Goal: Task Accomplishment & Management: Use online tool/utility

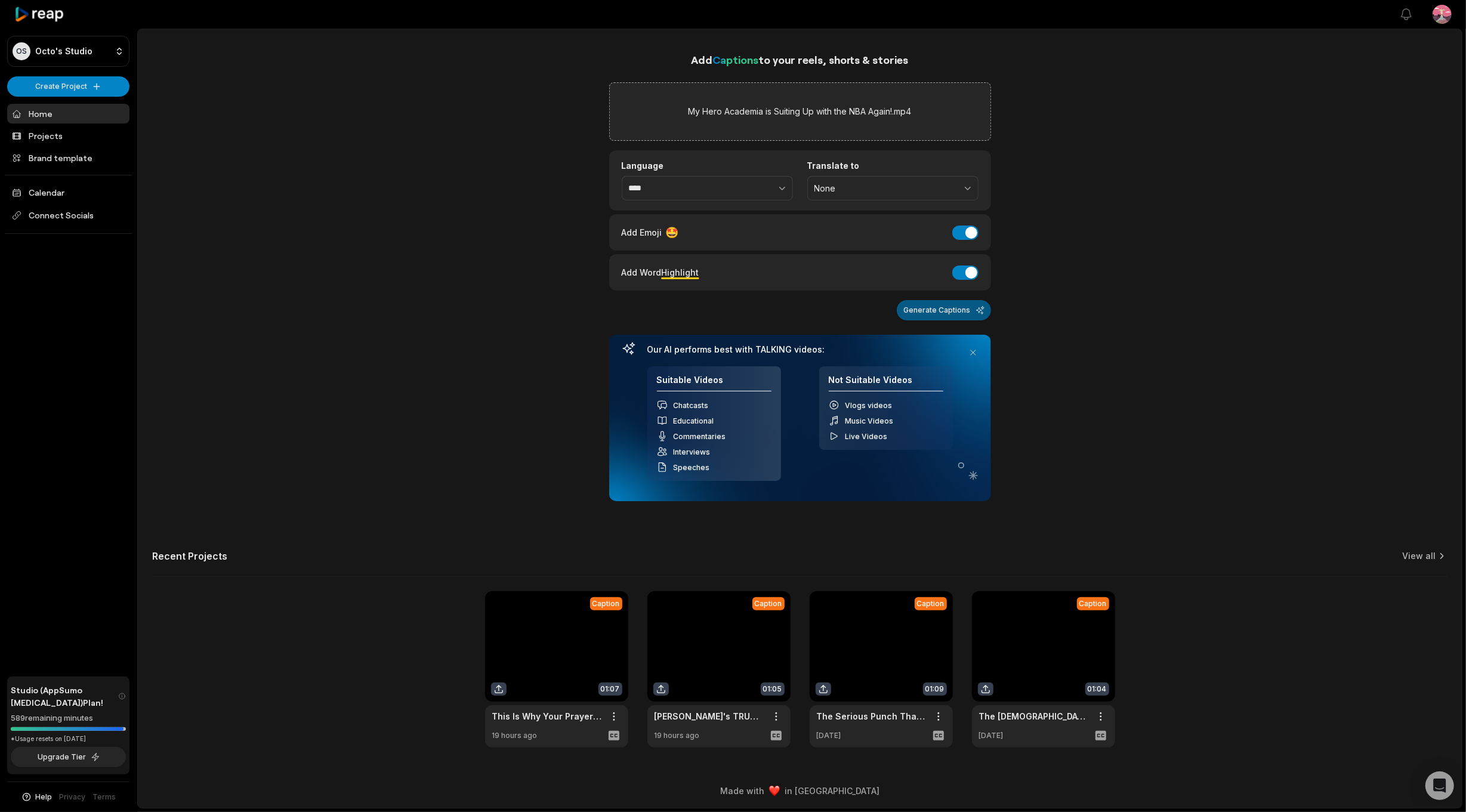
click at [931, 310] on button "Generate Captions" at bounding box center [944, 310] width 94 height 21
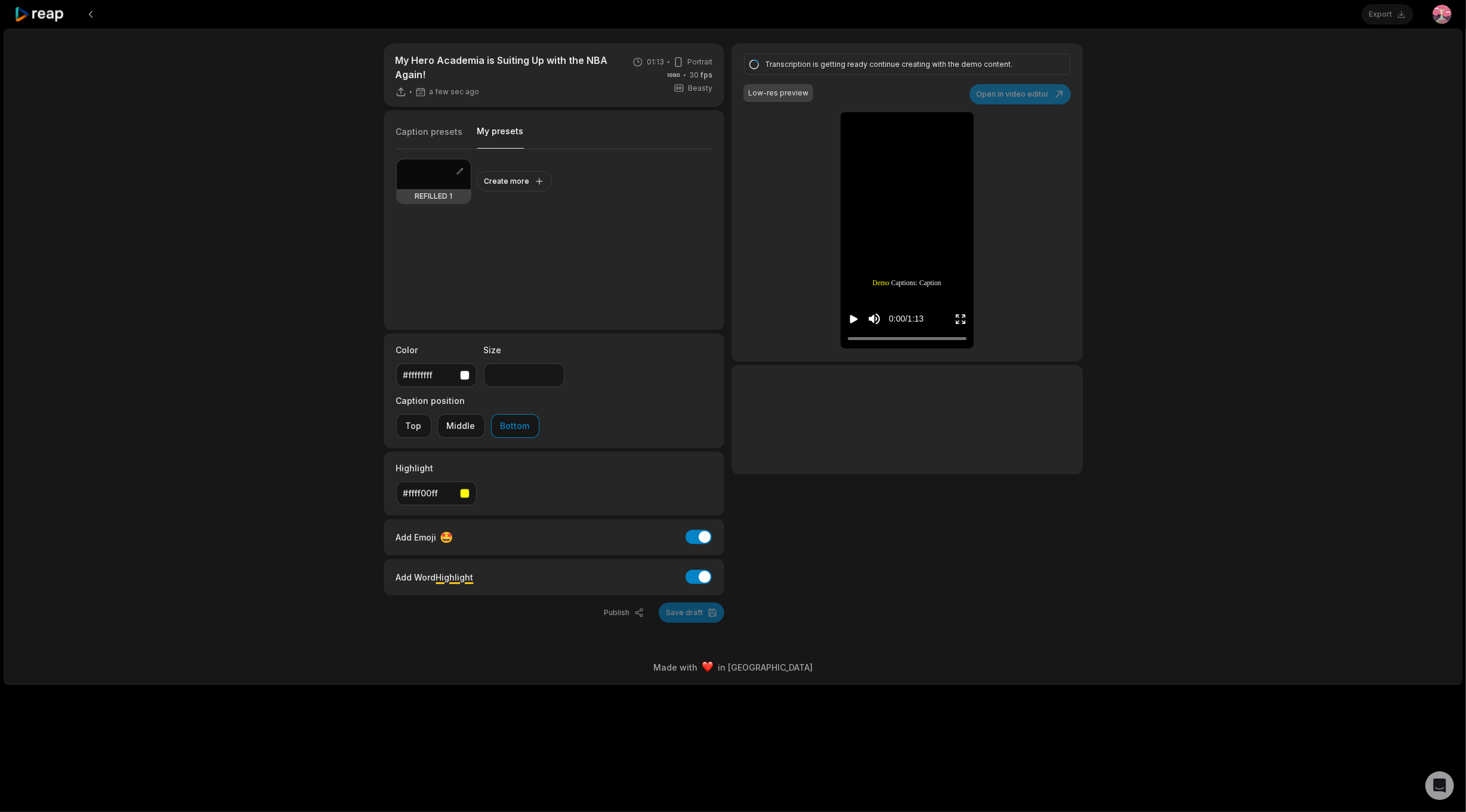
click at [500, 131] on button "My presets" at bounding box center [500, 137] width 47 height 23
click at [461, 177] on link at bounding box center [460, 171] width 12 height 14
type input "**"
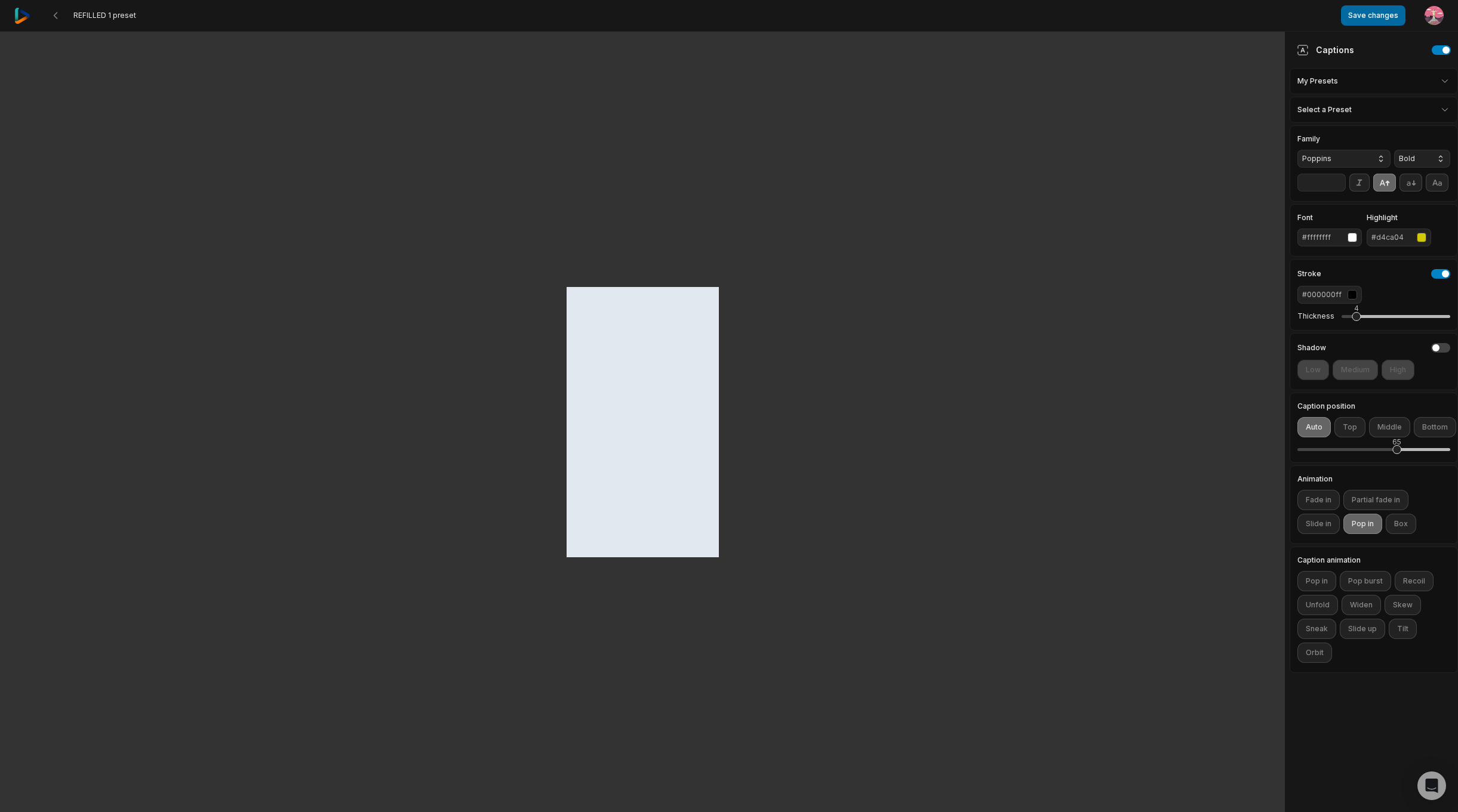
click at [1379, 17] on button "Save changes" at bounding box center [1373, 16] width 64 height 21
click at [57, 19] on icon at bounding box center [56, 16] width 10 height 10
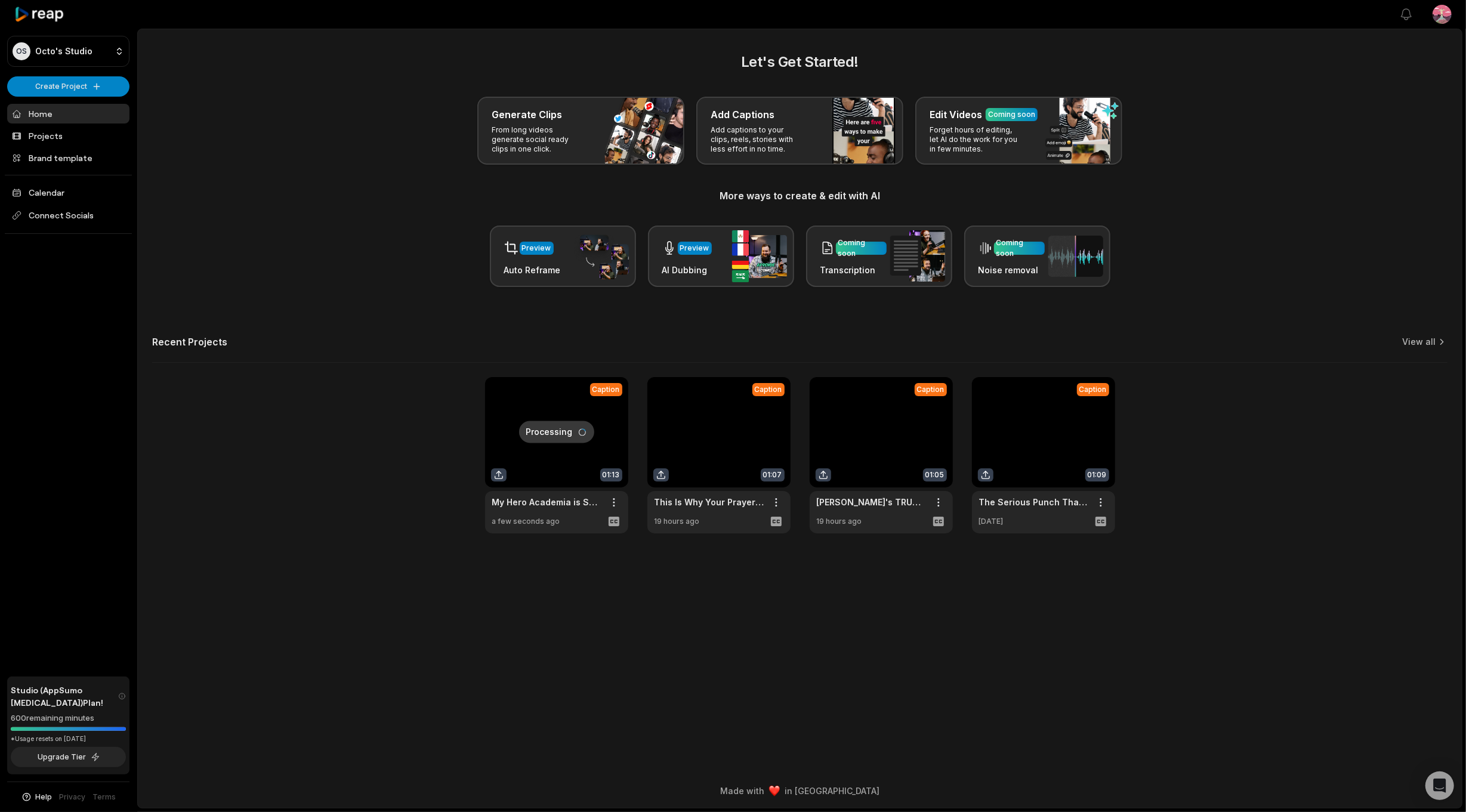
click at [536, 413] on link at bounding box center [557, 455] width 143 height 156
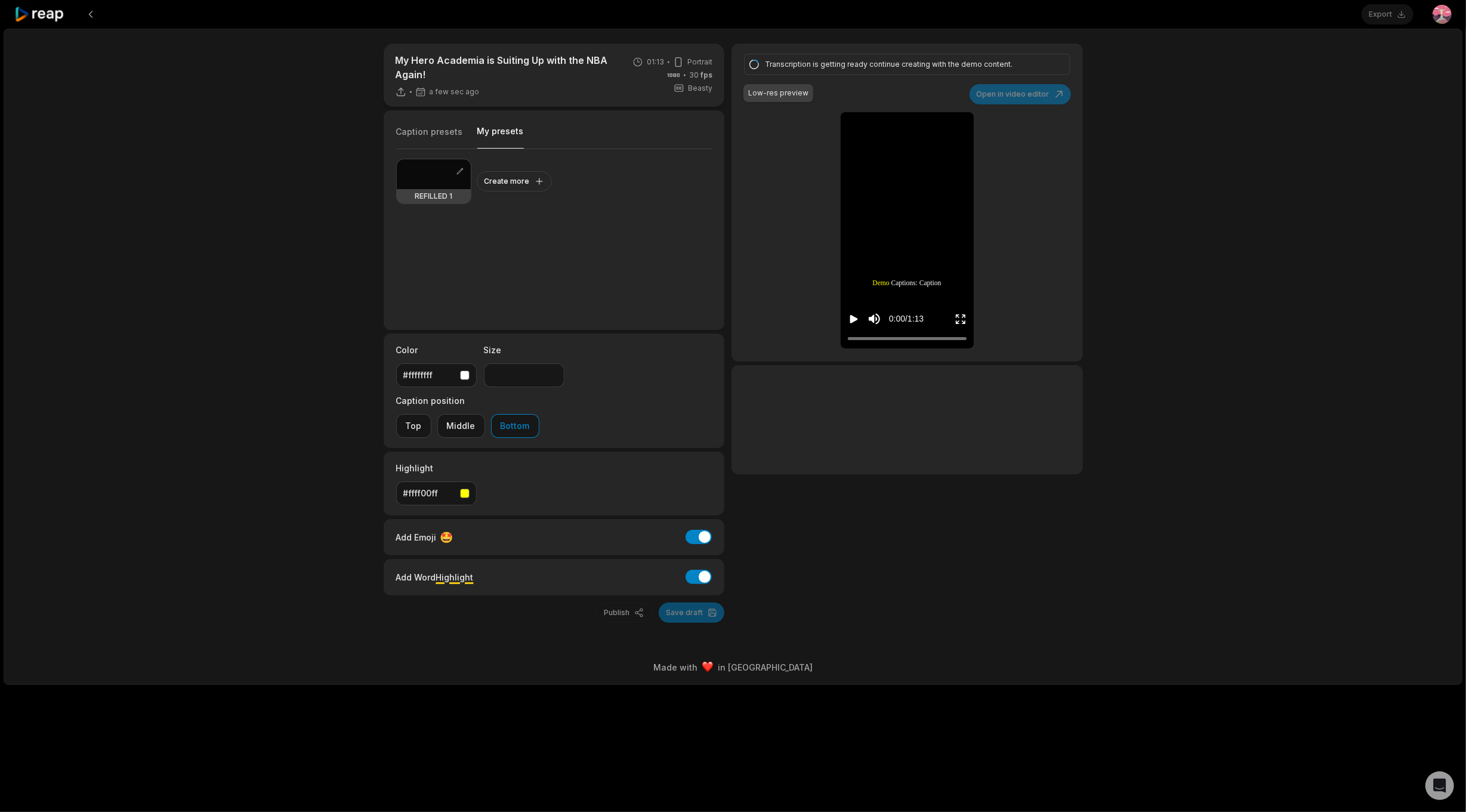
click at [495, 132] on button "My presets" at bounding box center [500, 137] width 47 height 23
click at [451, 185] on div at bounding box center [434, 174] width 74 height 30
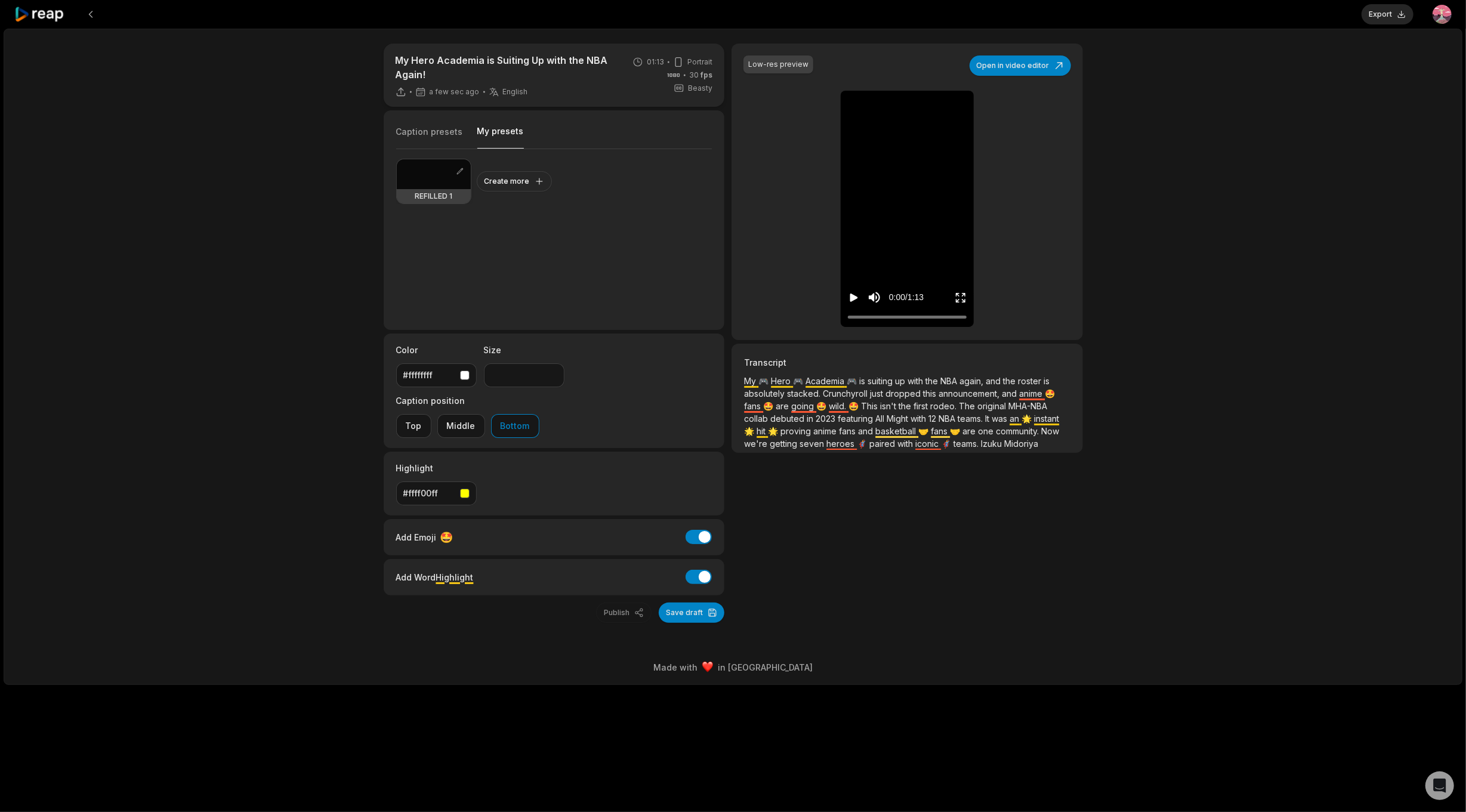
click at [432, 179] on div at bounding box center [434, 174] width 74 height 30
type input "**"
click at [852, 295] on icon "Play video" at bounding box center [854, 298] width 7 height 8
click at [1385, 12] on button "Export" at bounding box center [1387, 14] width 52 height 21
click at [611, 603] on button "Publish" at bounding box center [624, 612] width 56 height 21
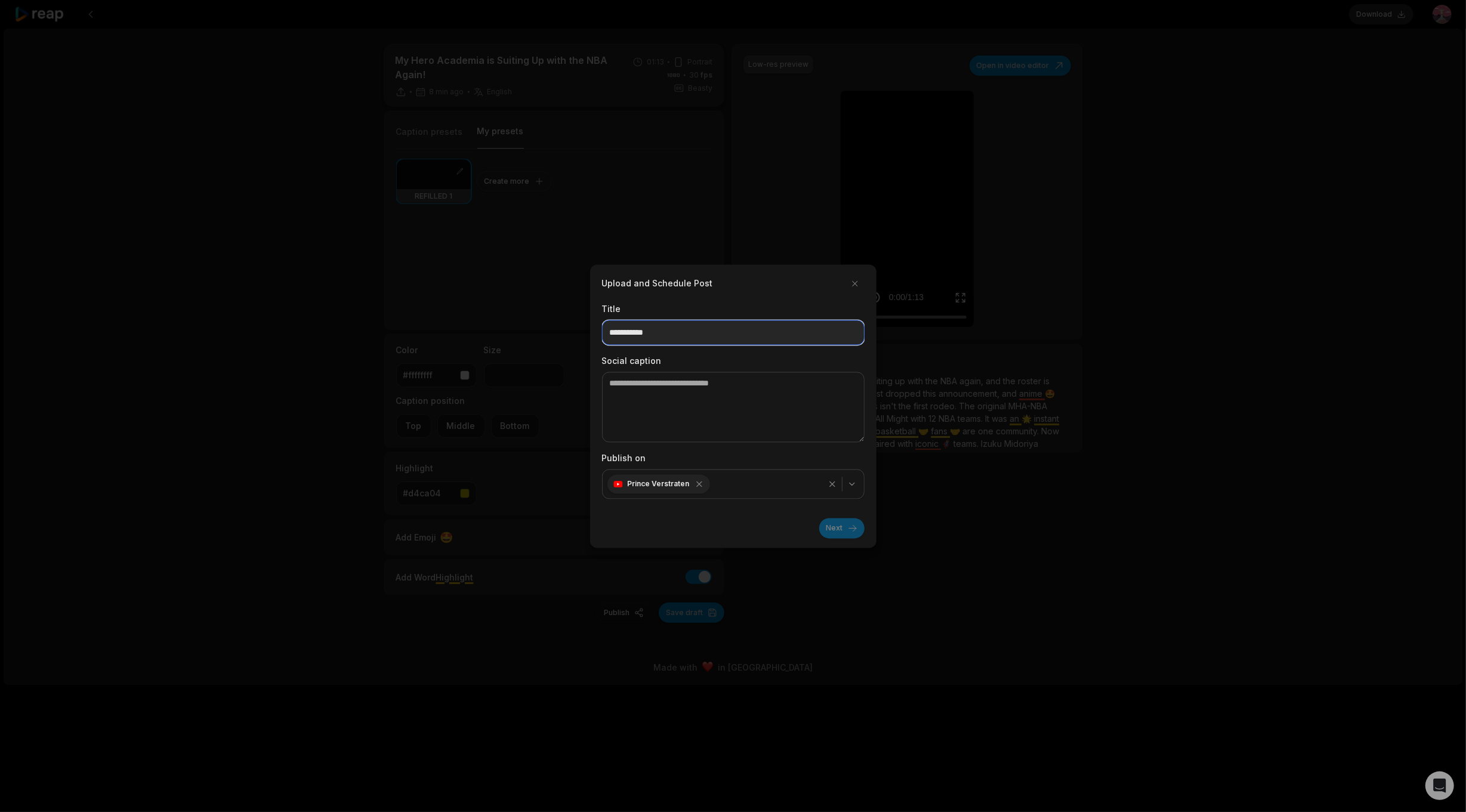
click at [636, 337] on input at bounding box center [733, 332] width 263 height 25
paste input "**********"
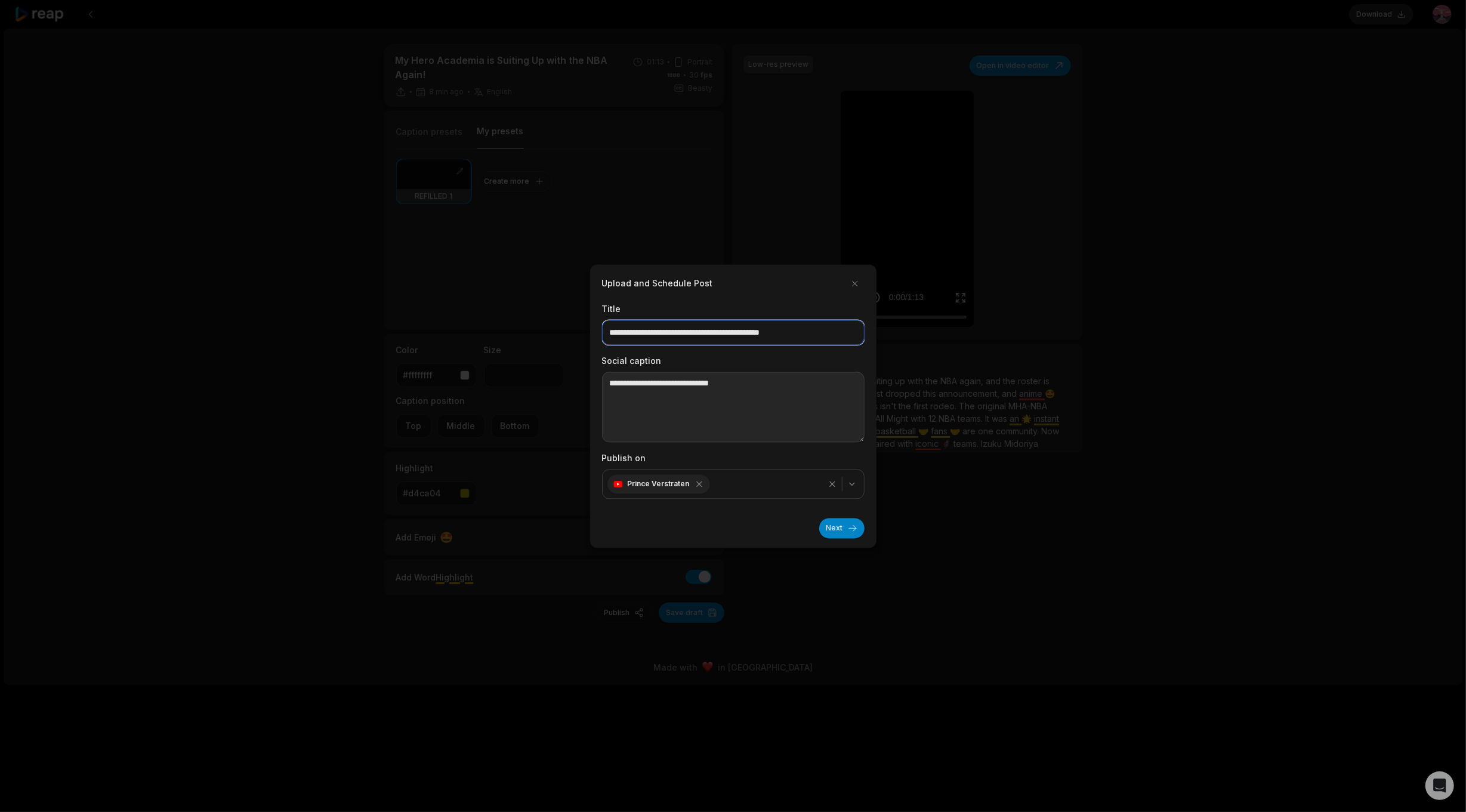
type input "**********"
click at [639, 386] on textarea at bounding box center [733, 407] width 263 height 71
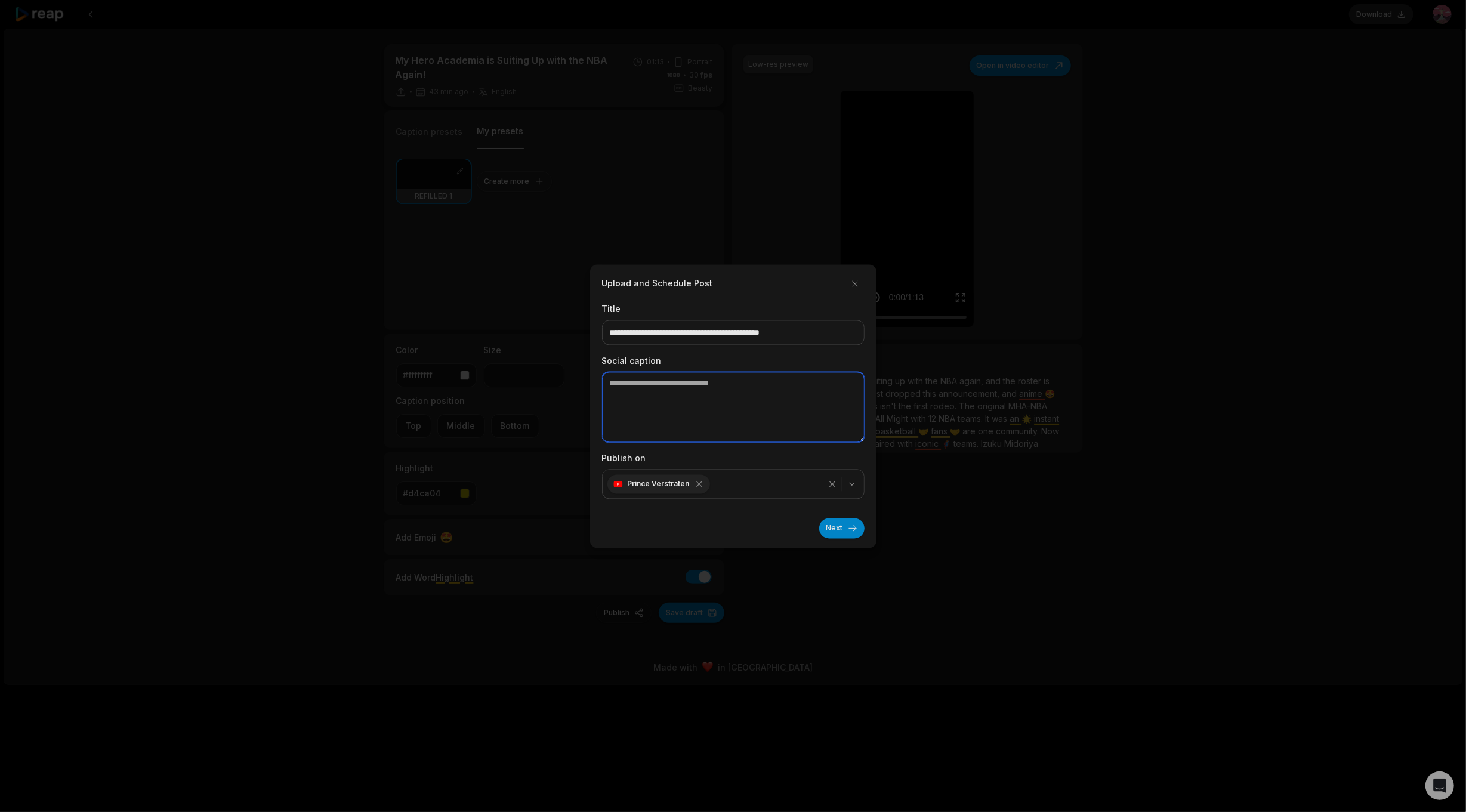
paste textarea "**********"
type textarea "**********"
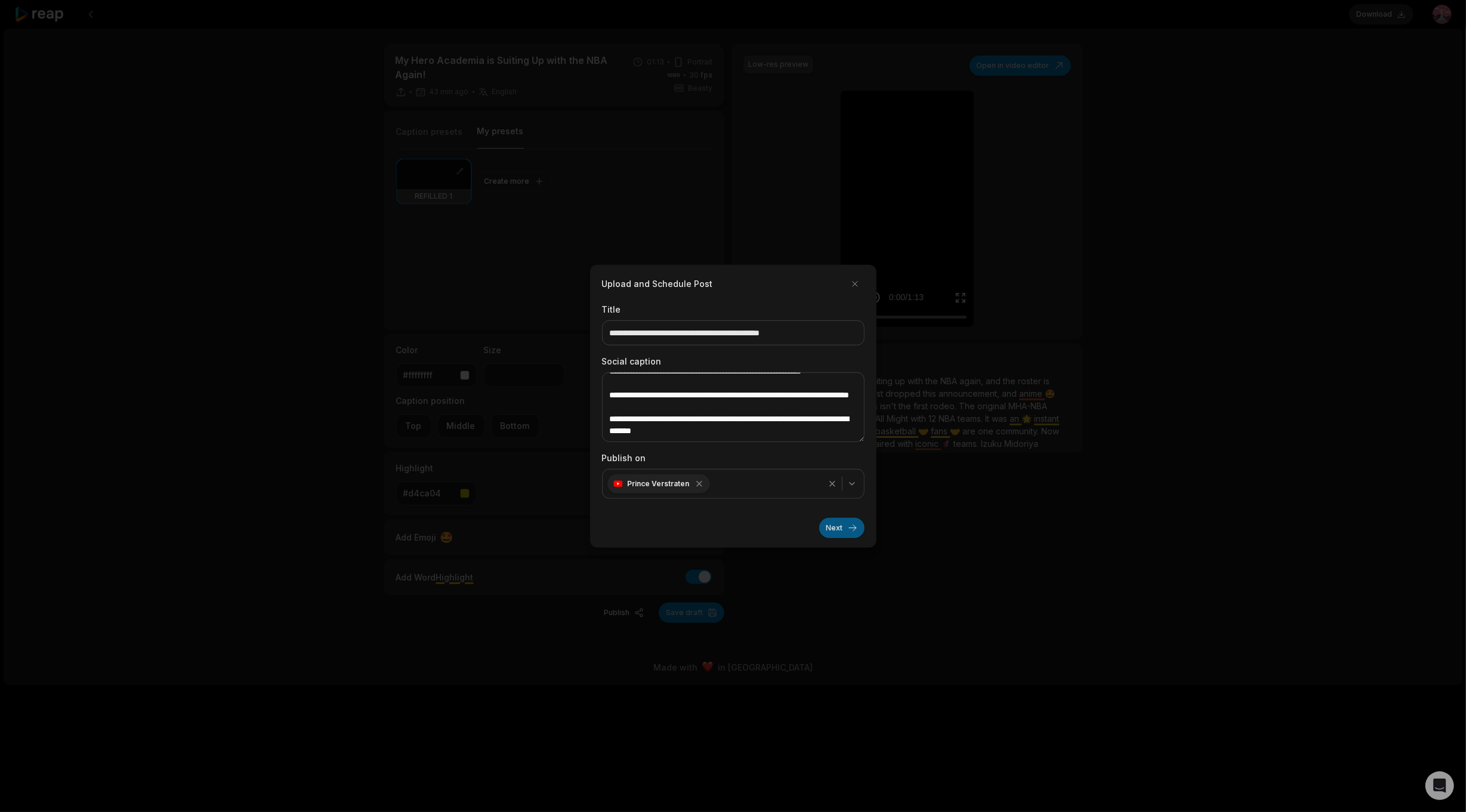
click at [834, 529] on button "Next" at bounding box center [842, 528] width 45 height 21
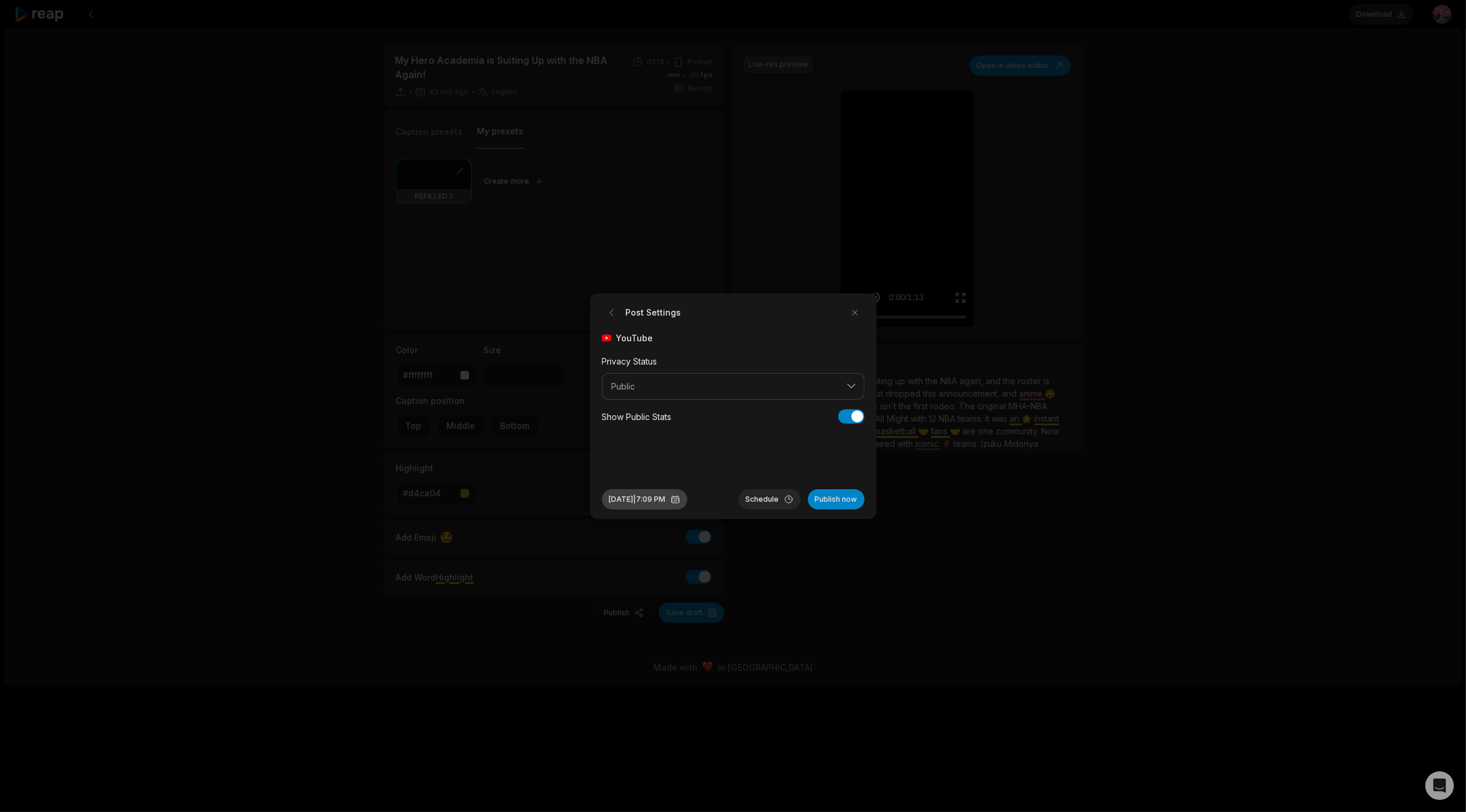
click at [622, 498] on button "[DATE] 7:09 PM" at bounding box center [645, 499] width 85 height 21
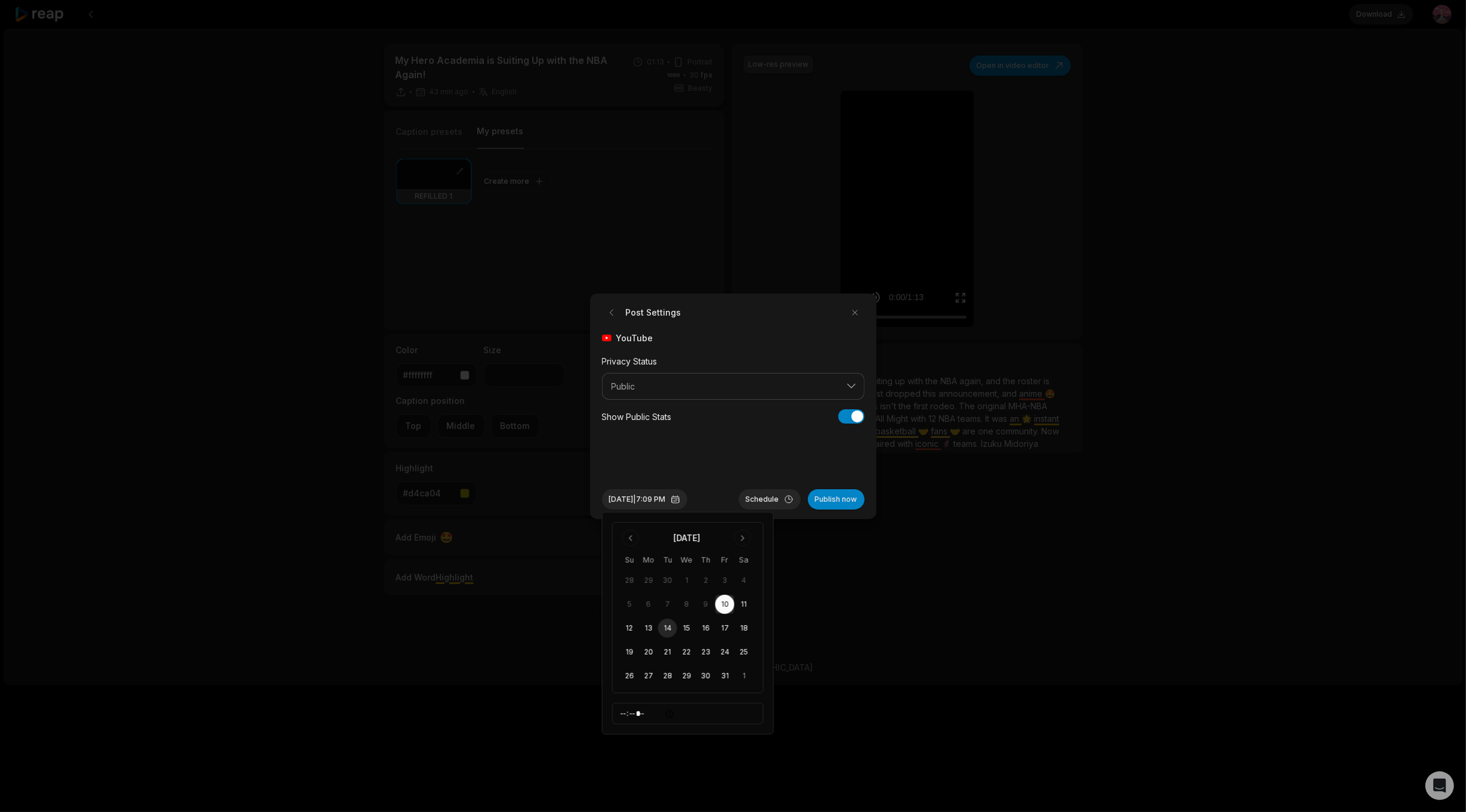
click at [659, 627] on button "14" at bounding box center [668, 628] width 19 height 19
click at [789, 494] on button "Schedule" at bounding box center [770, 499] width 62 height 21
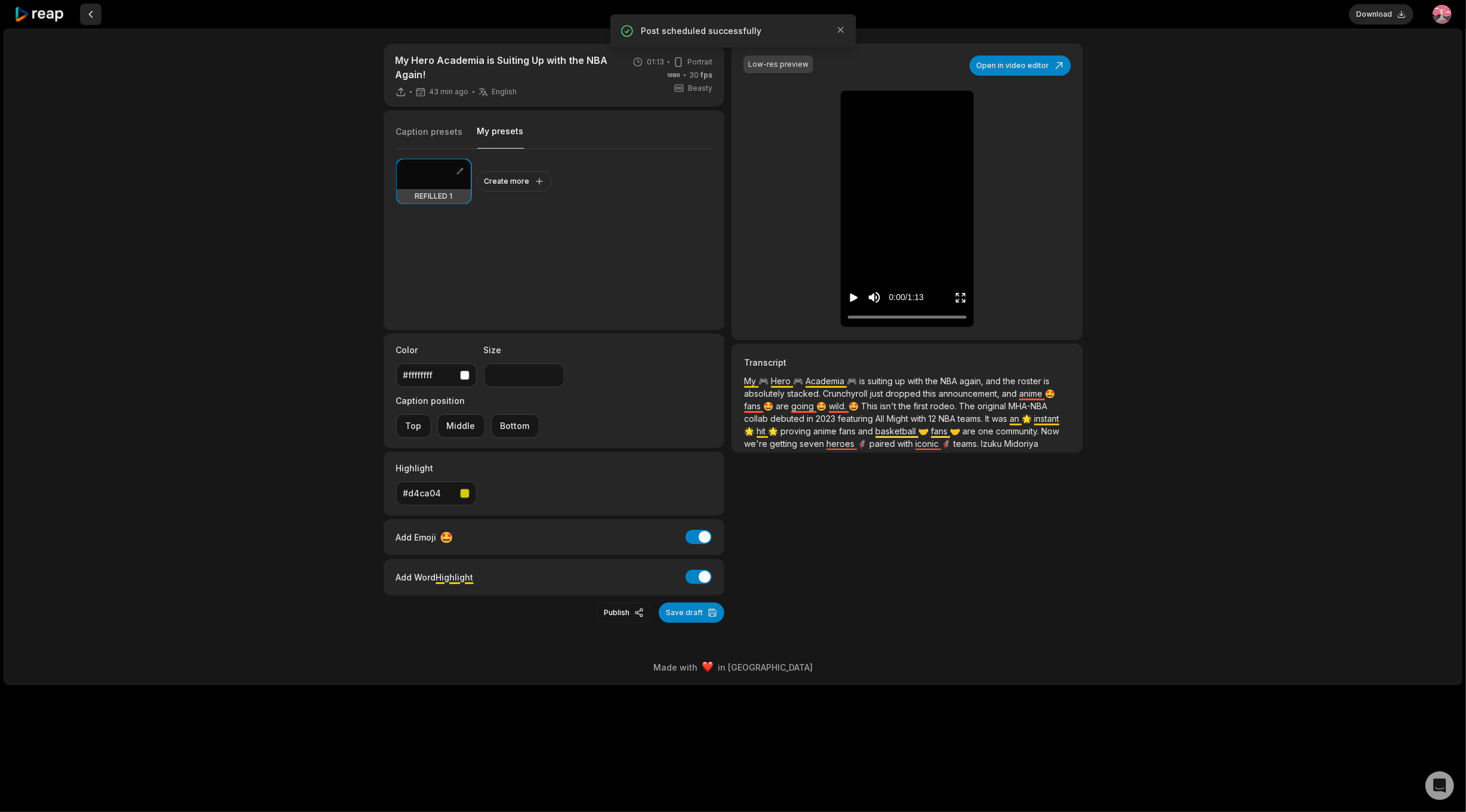
click at [85, 6] on button at bounding box center [90, 14] width 21 height 21
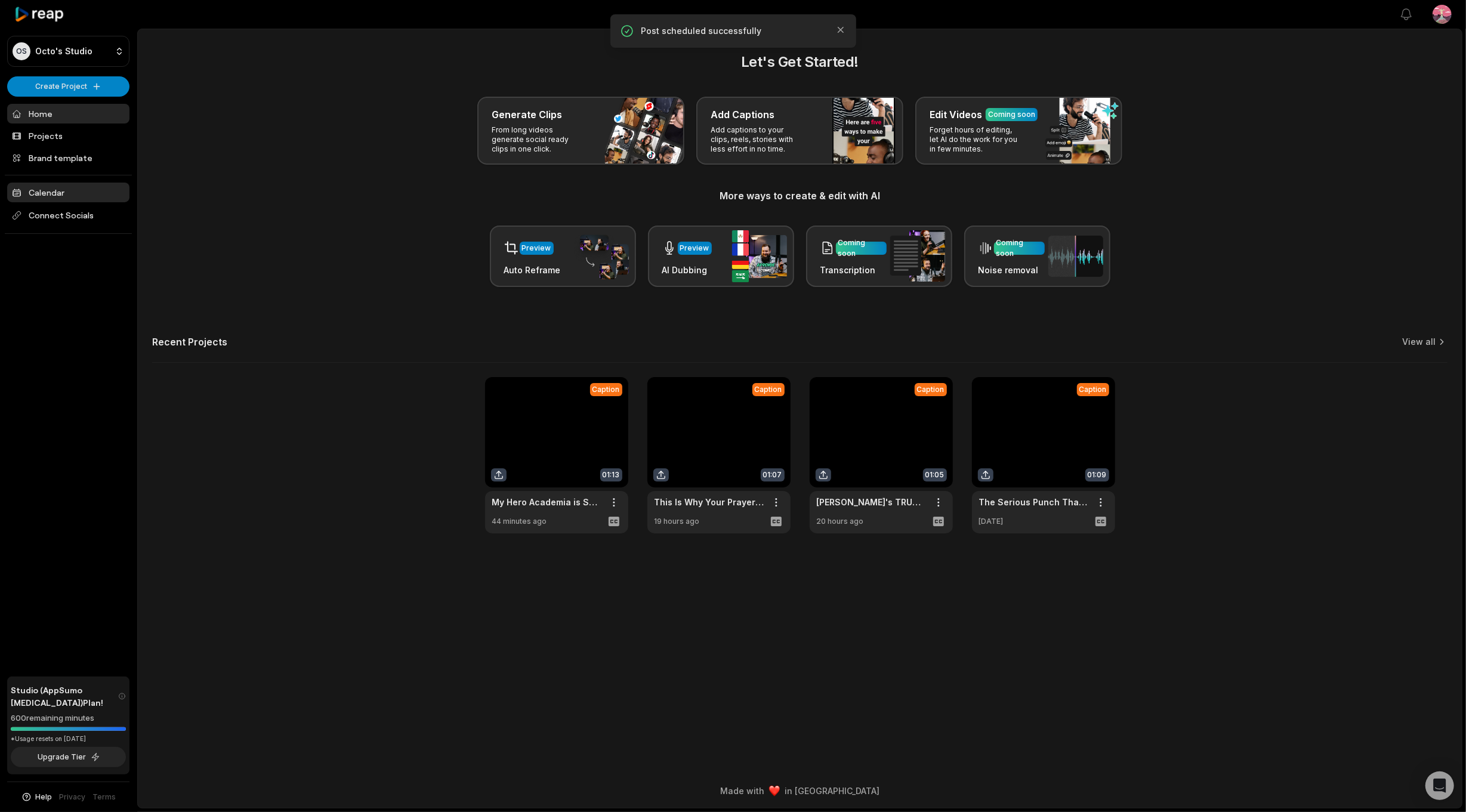
click at [74, 195] on link "Calendar" at bounding box center [68, 192] width 122 height 20
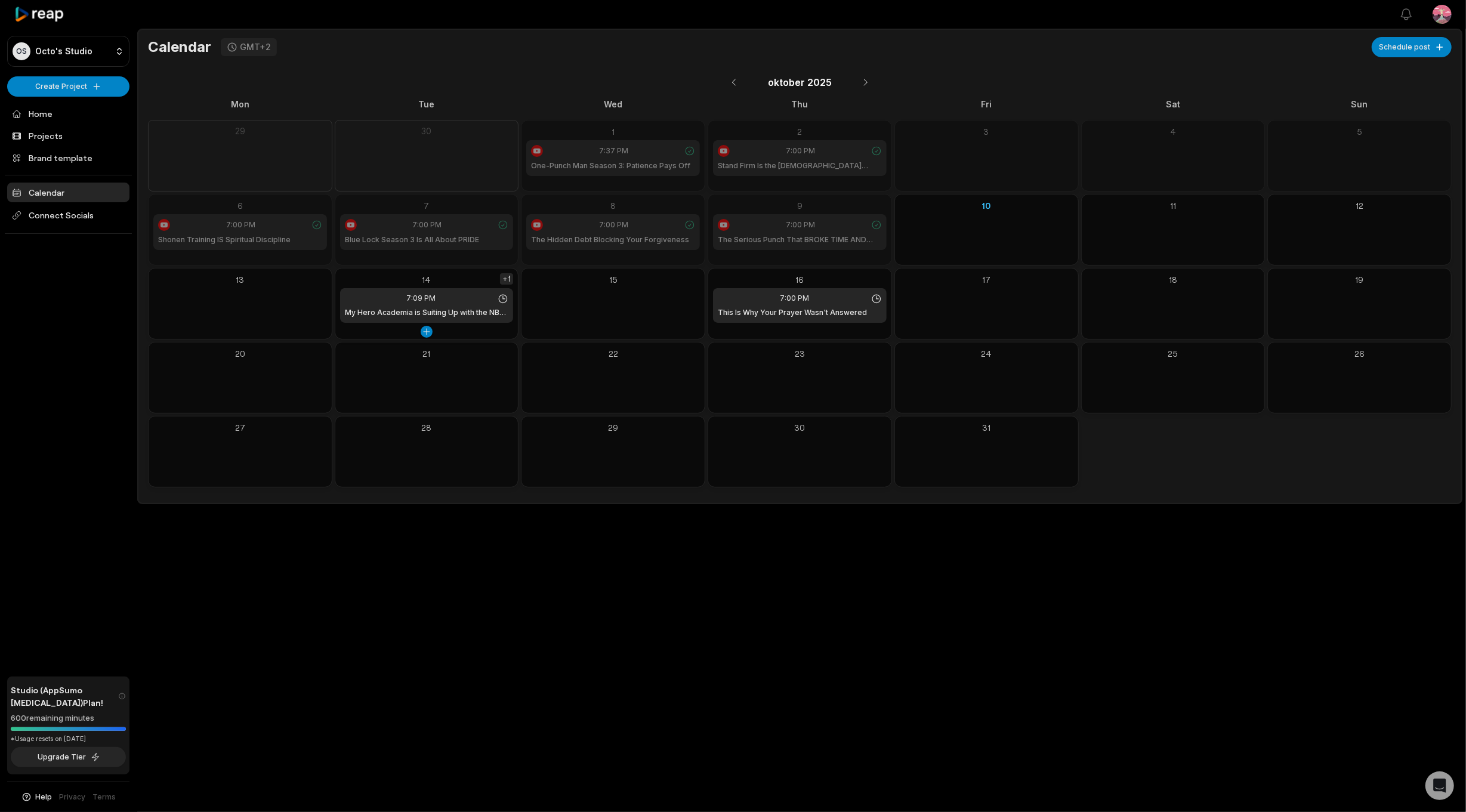
click at [510, 279] on div "+1" at bounding box center [507, 279] width 13 height 11
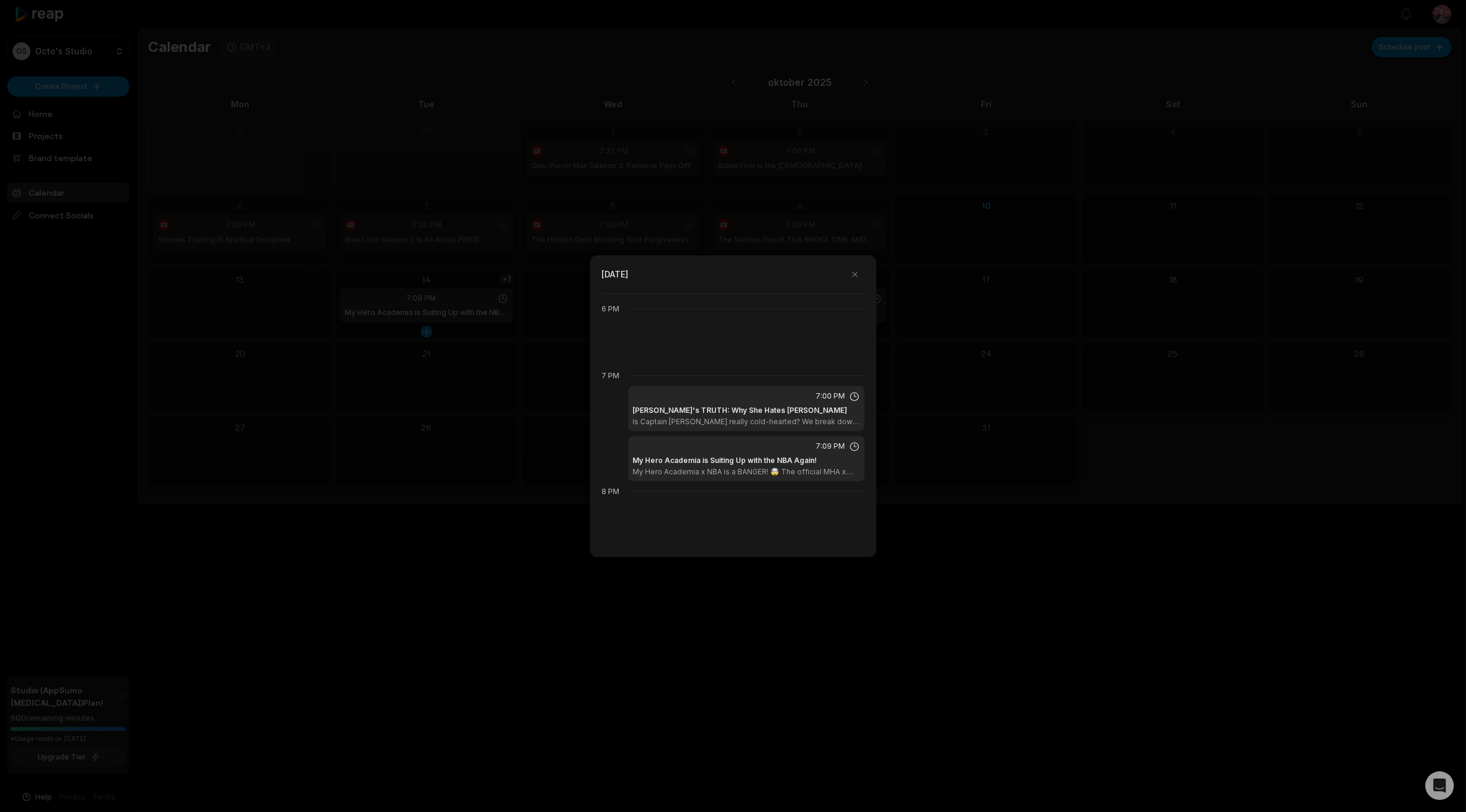
scroll to position [1269, 0]
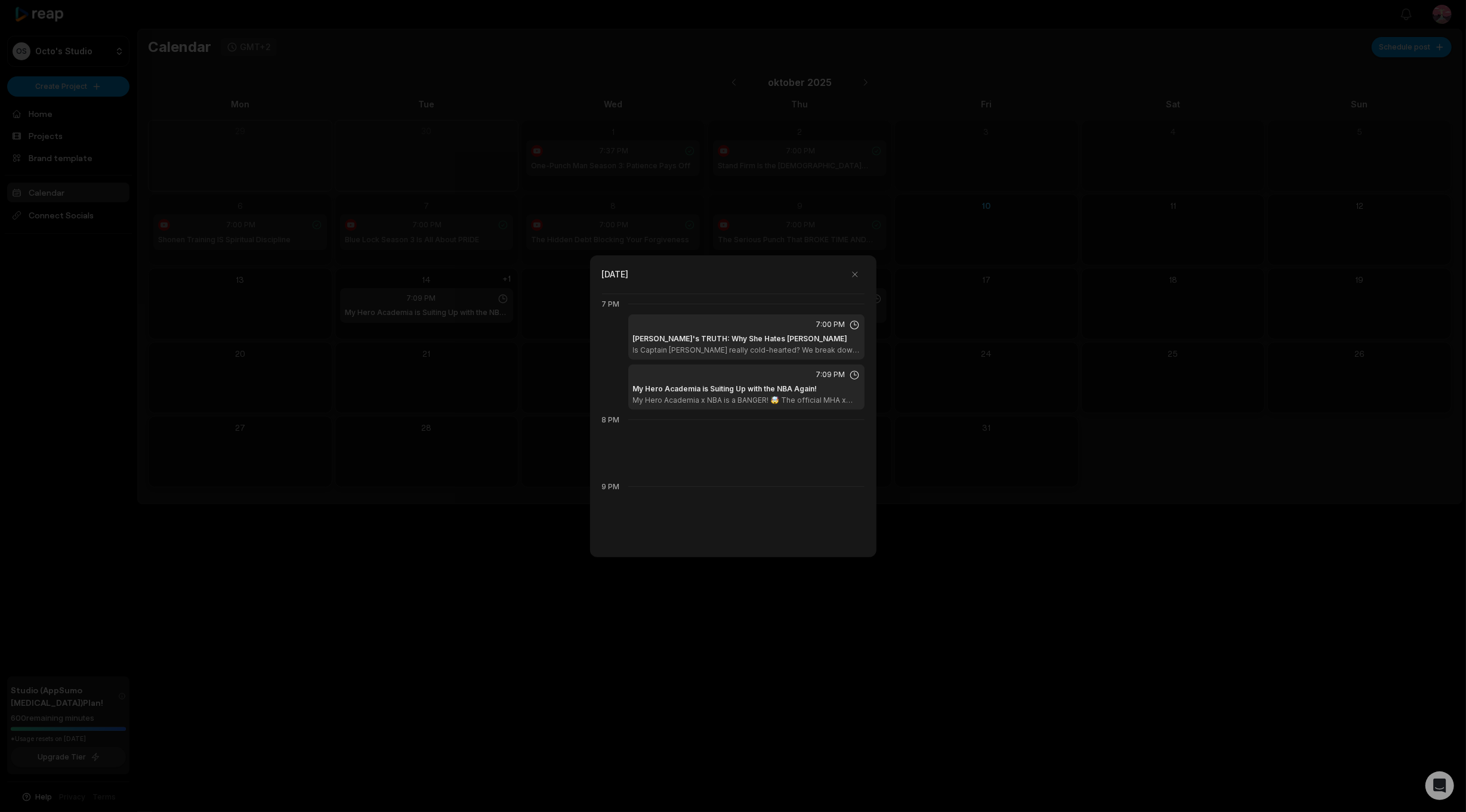
click at [471, 532] on div at bounding box center [733, 406] width 1466 height 812
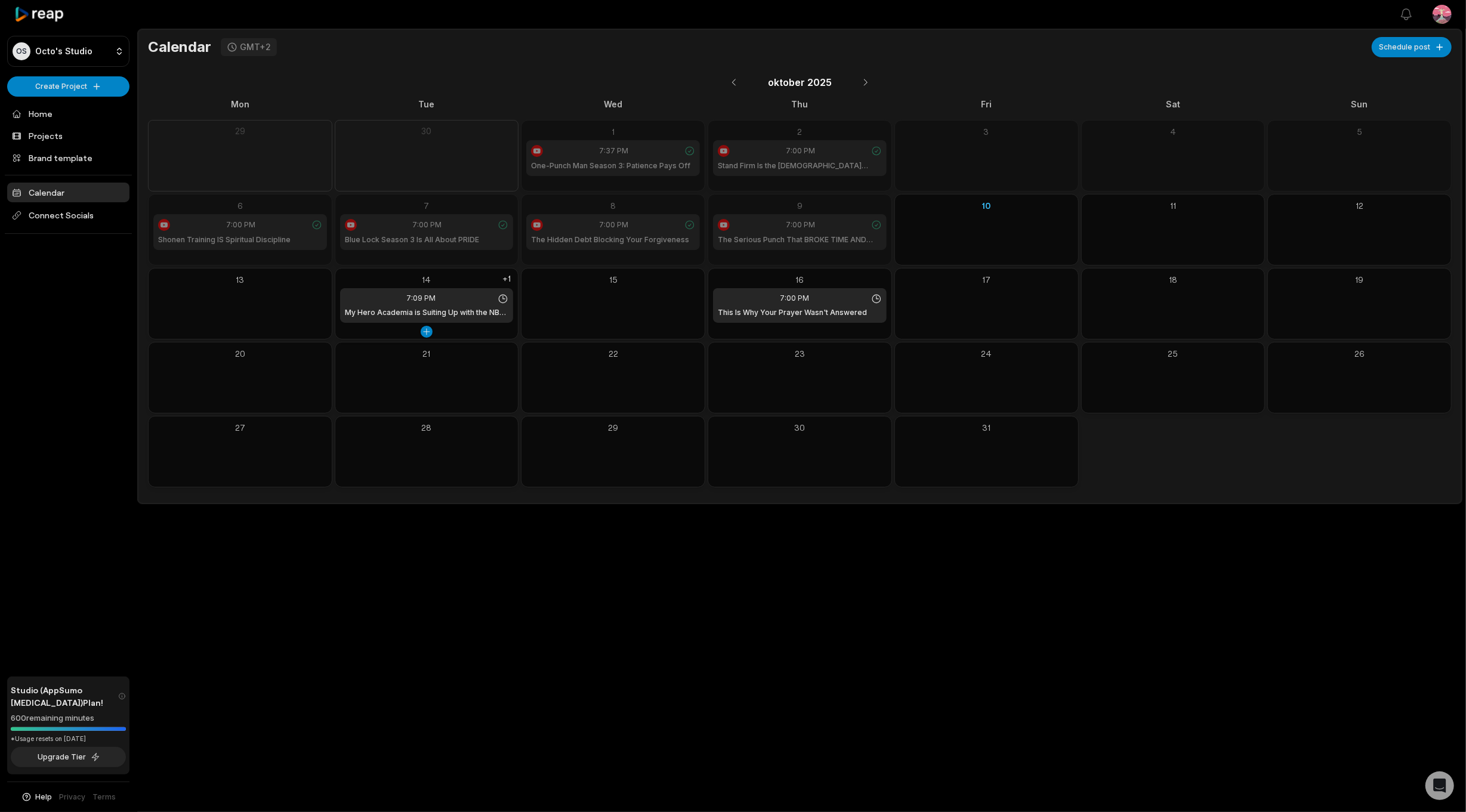
click at [503, 299] on icon at bounding box center [503, 299] width 11 height 11
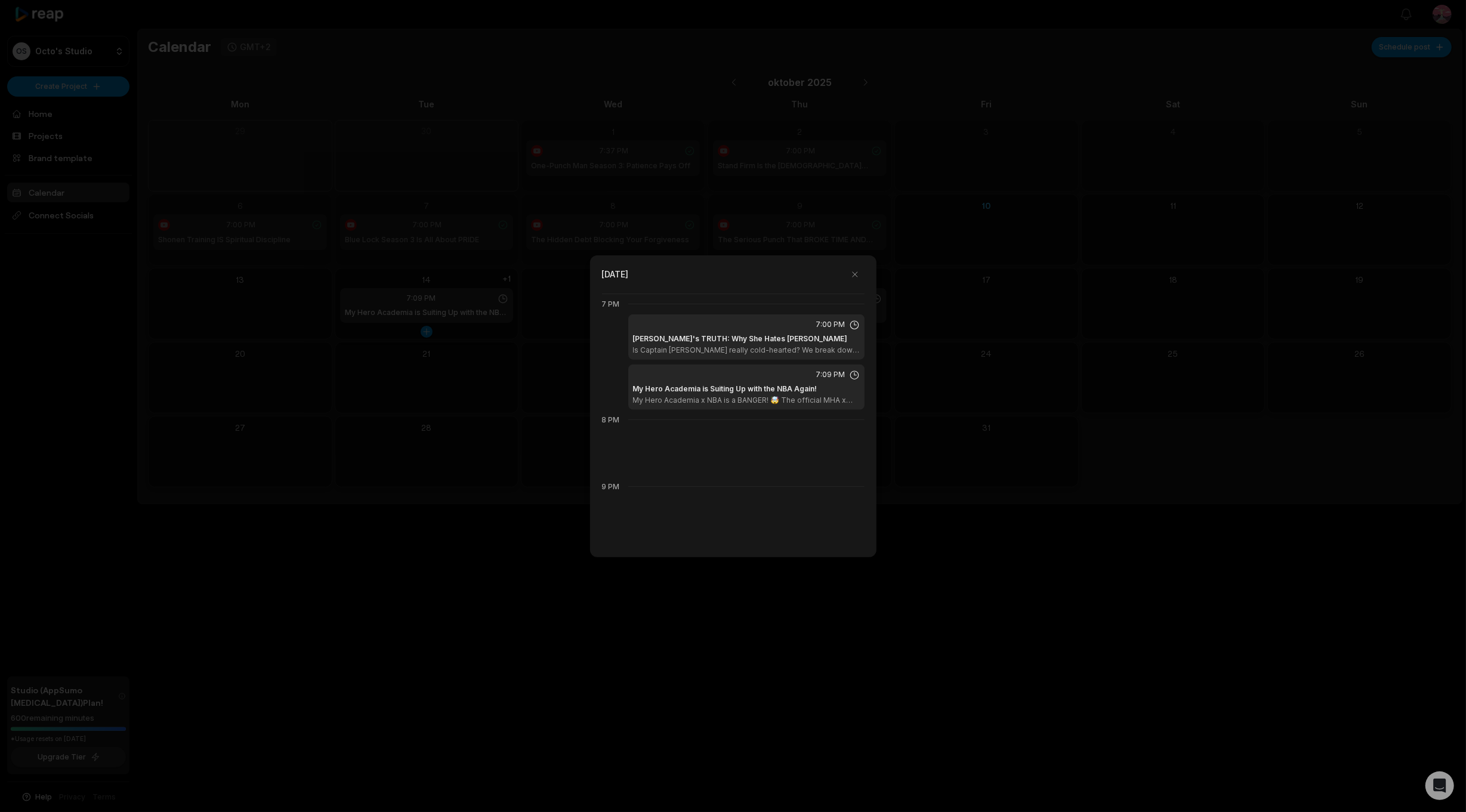
click at [503, 299] on div at bounding box center [733, 406] width 1466 height 812
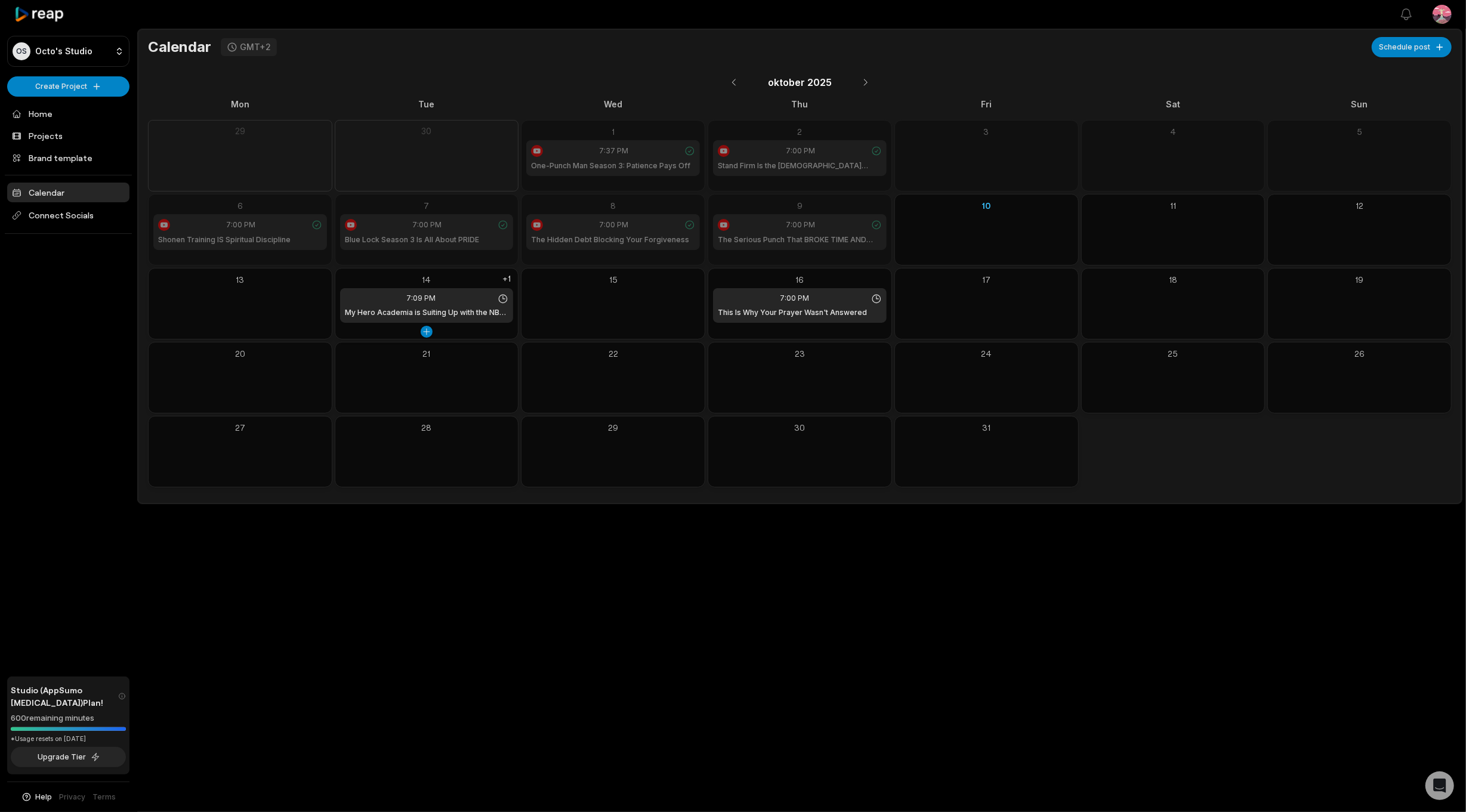
click at [511, 299] on div "7:09 PM My Hero Academia is Suiting Up with the NBA Again!" at bounding box center [426, 305] width 173 height 34
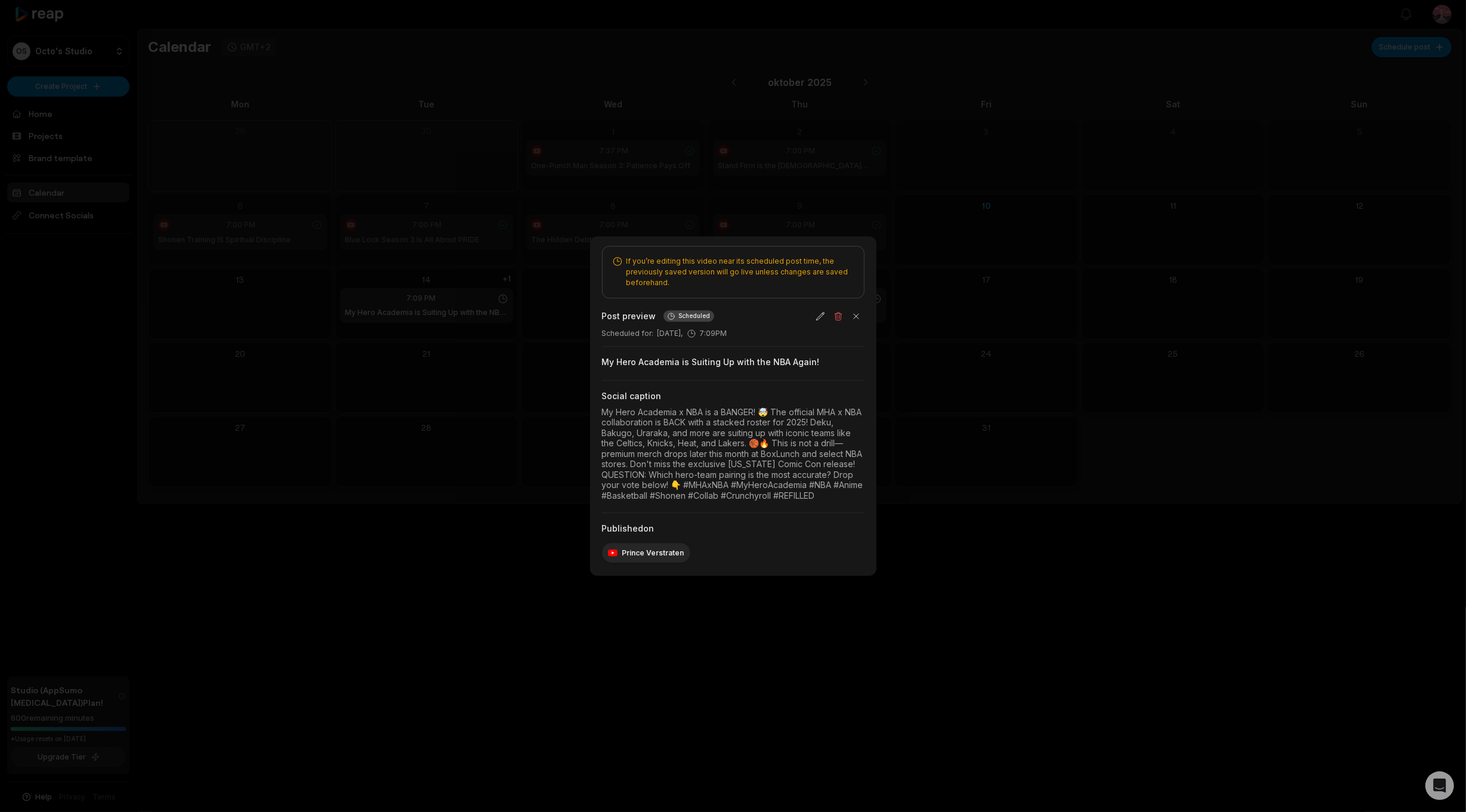
click at [534, 308] on div at bounding box center [733, 406] width 1466 height 812
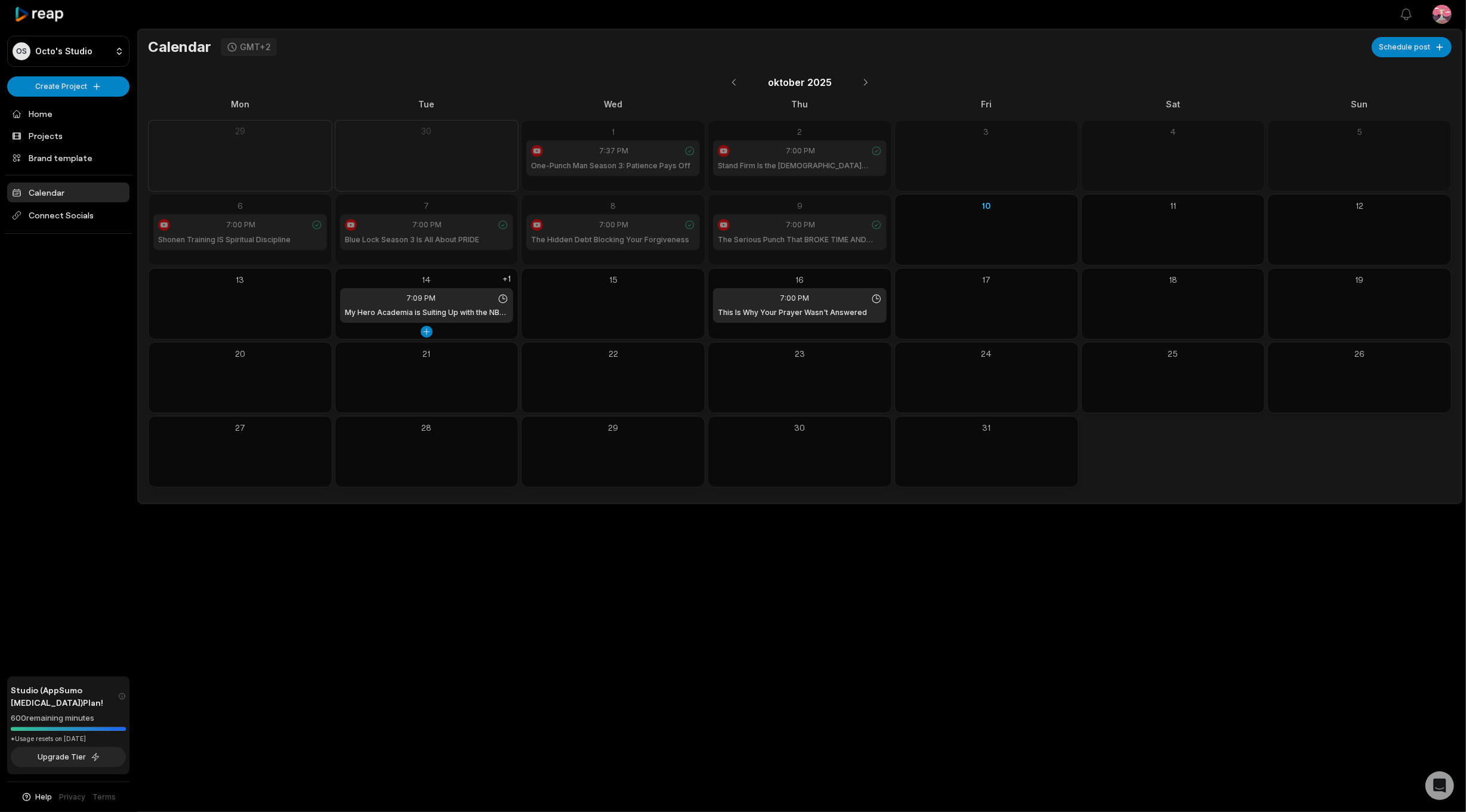
click at [503, 296] on icon at bounding box center [503, 299] width 11 height 11
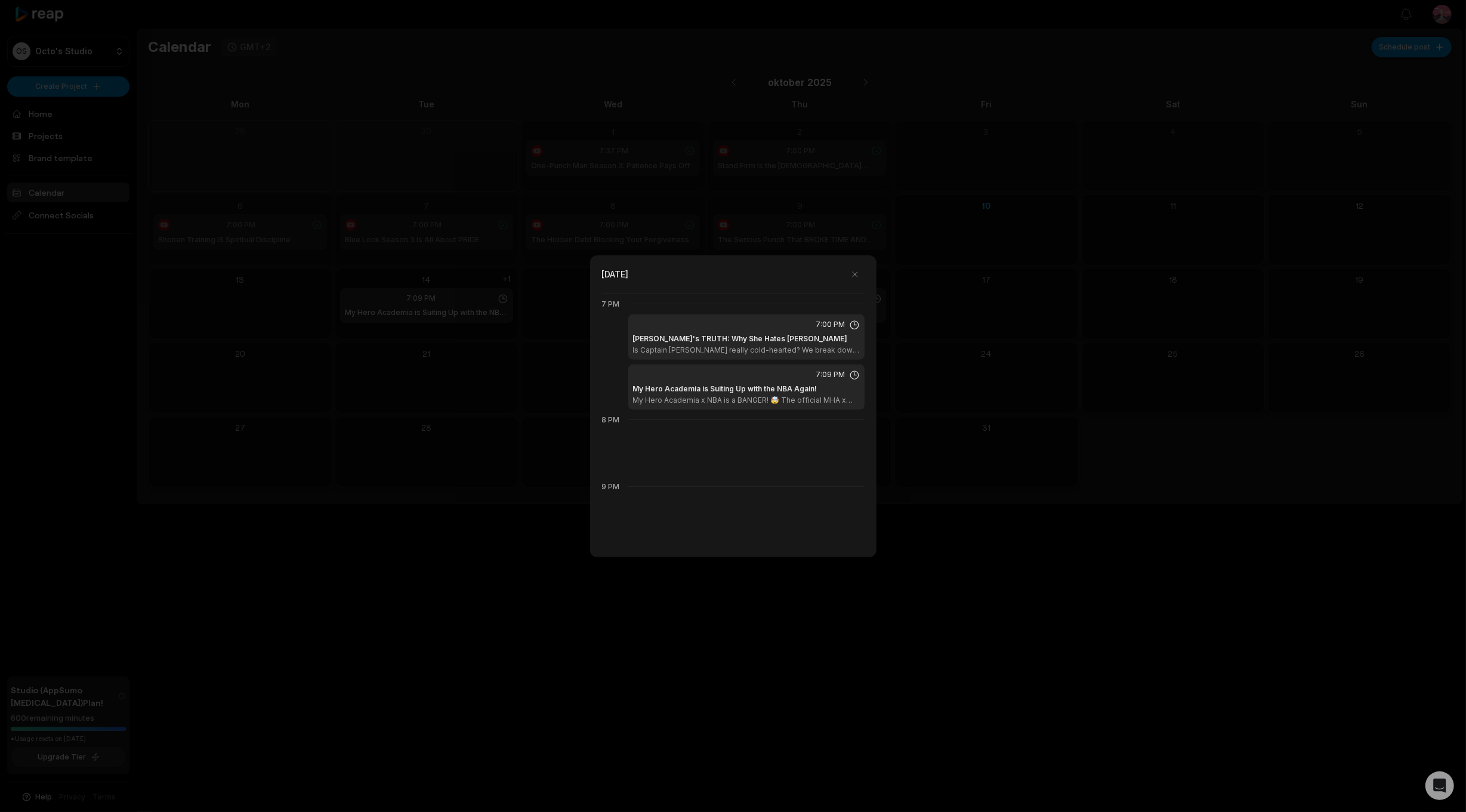
click at [678, 333] on h1 "Mina Ashiro's TRUTH: Why She Hates Kafka" at bounding box center [741, 338] width 215 height 11
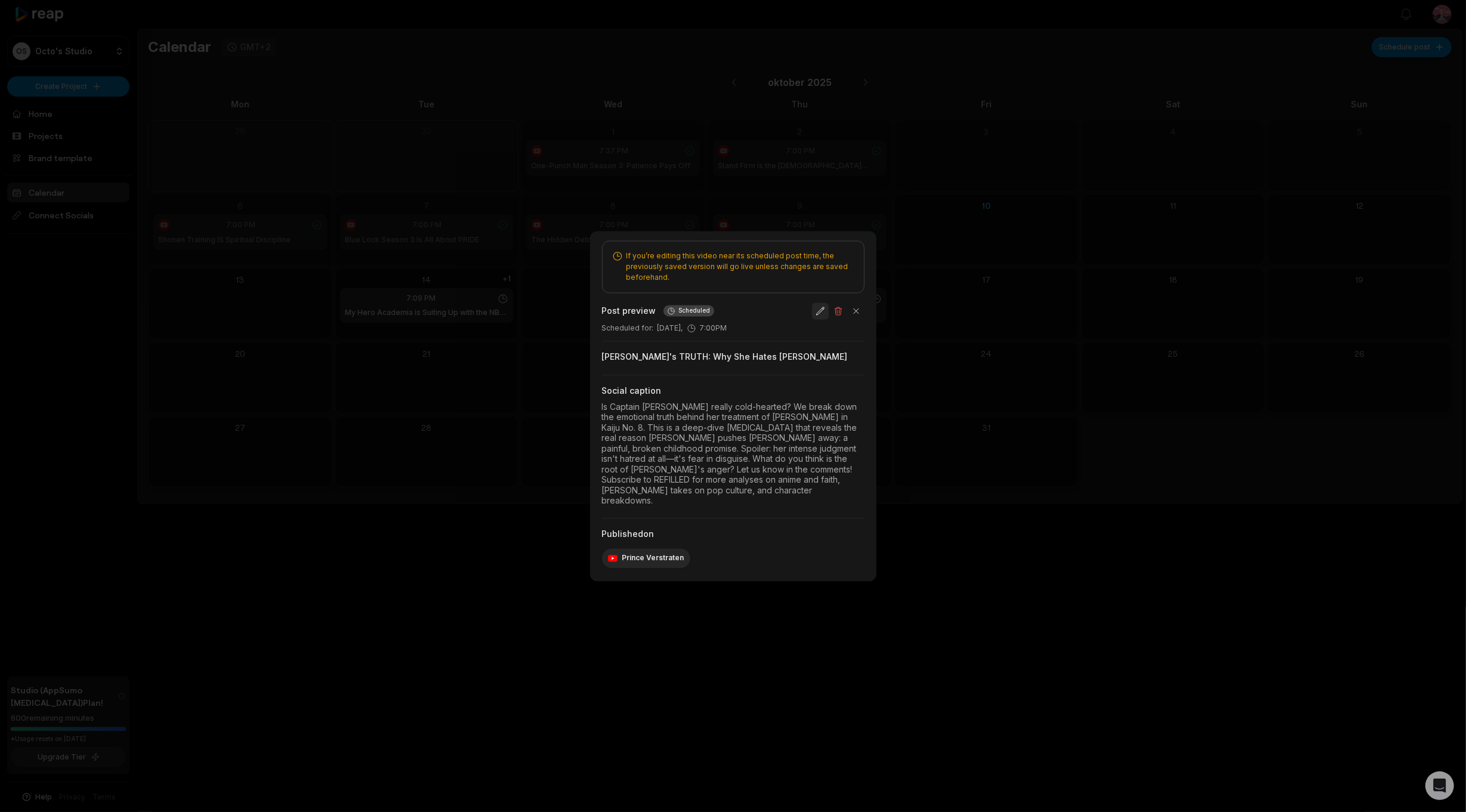
click at [820, 319] on button "button" at bounding box center [820, 310] width 16 height 16
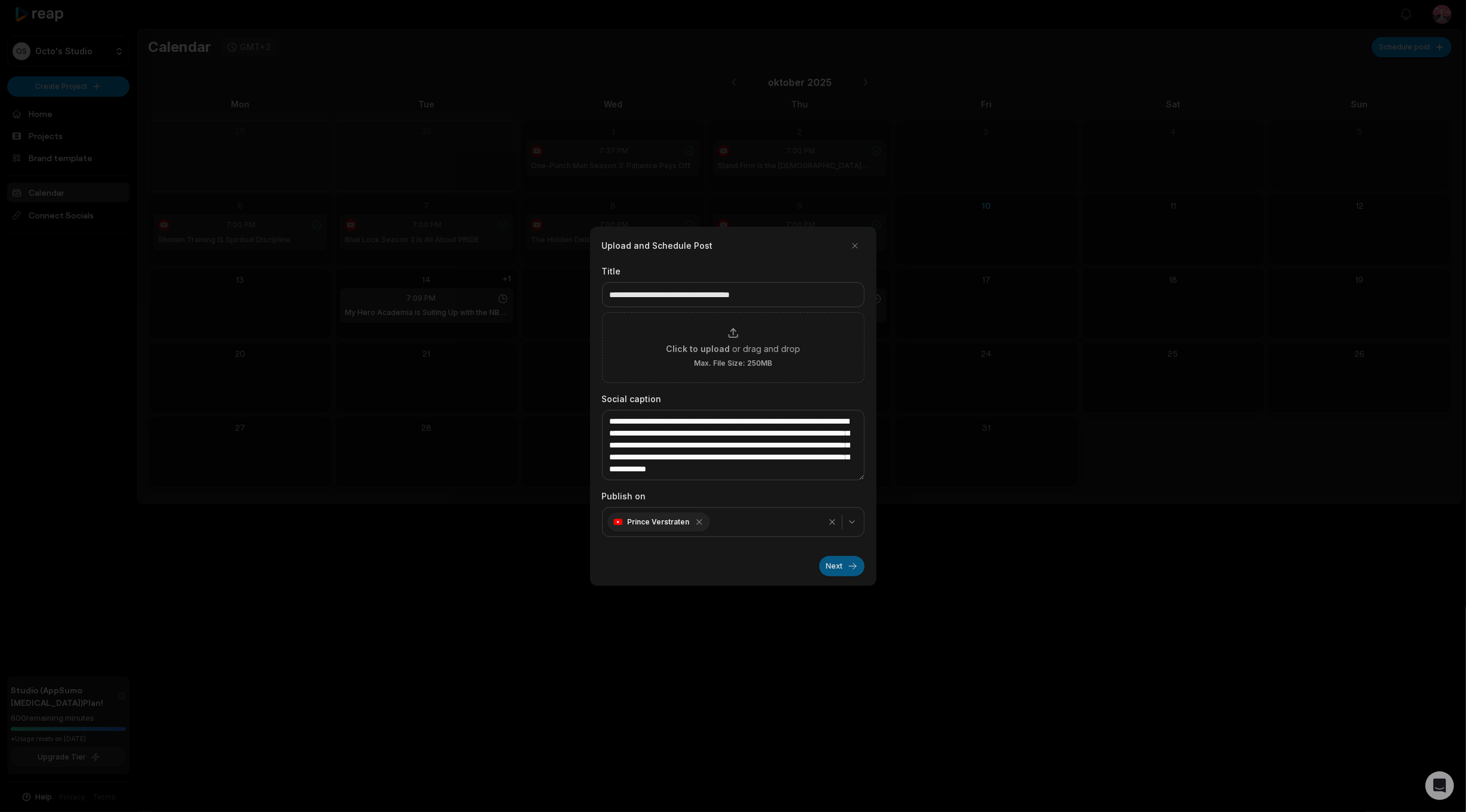
click at [842, 564] on button "Next" at bounding box center [842, 566] width 45 height 21
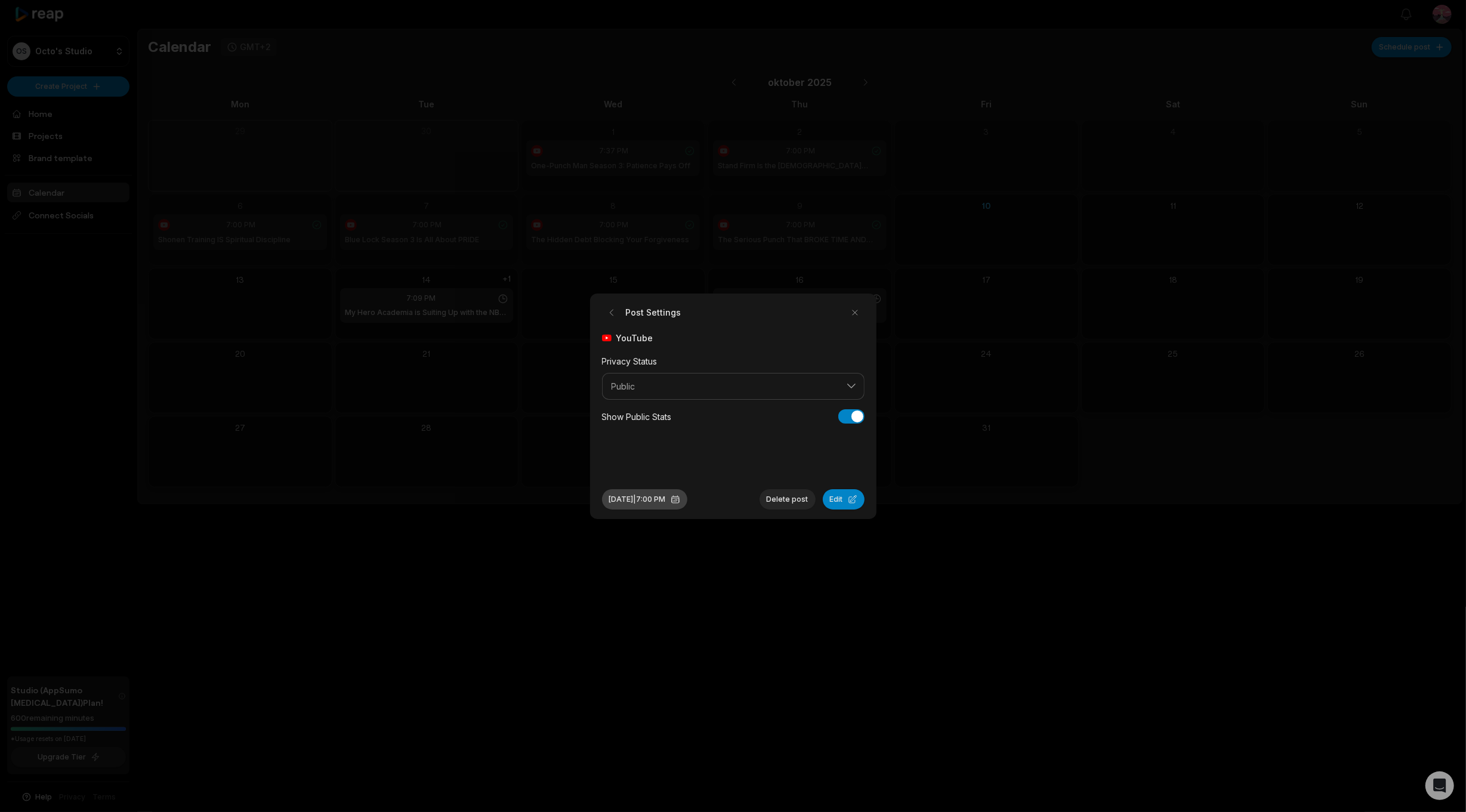
click at [627, 500] on button "Oct 14, 2025 | 7:00 PM" at bounding box center [645, 499] width 85 height 21
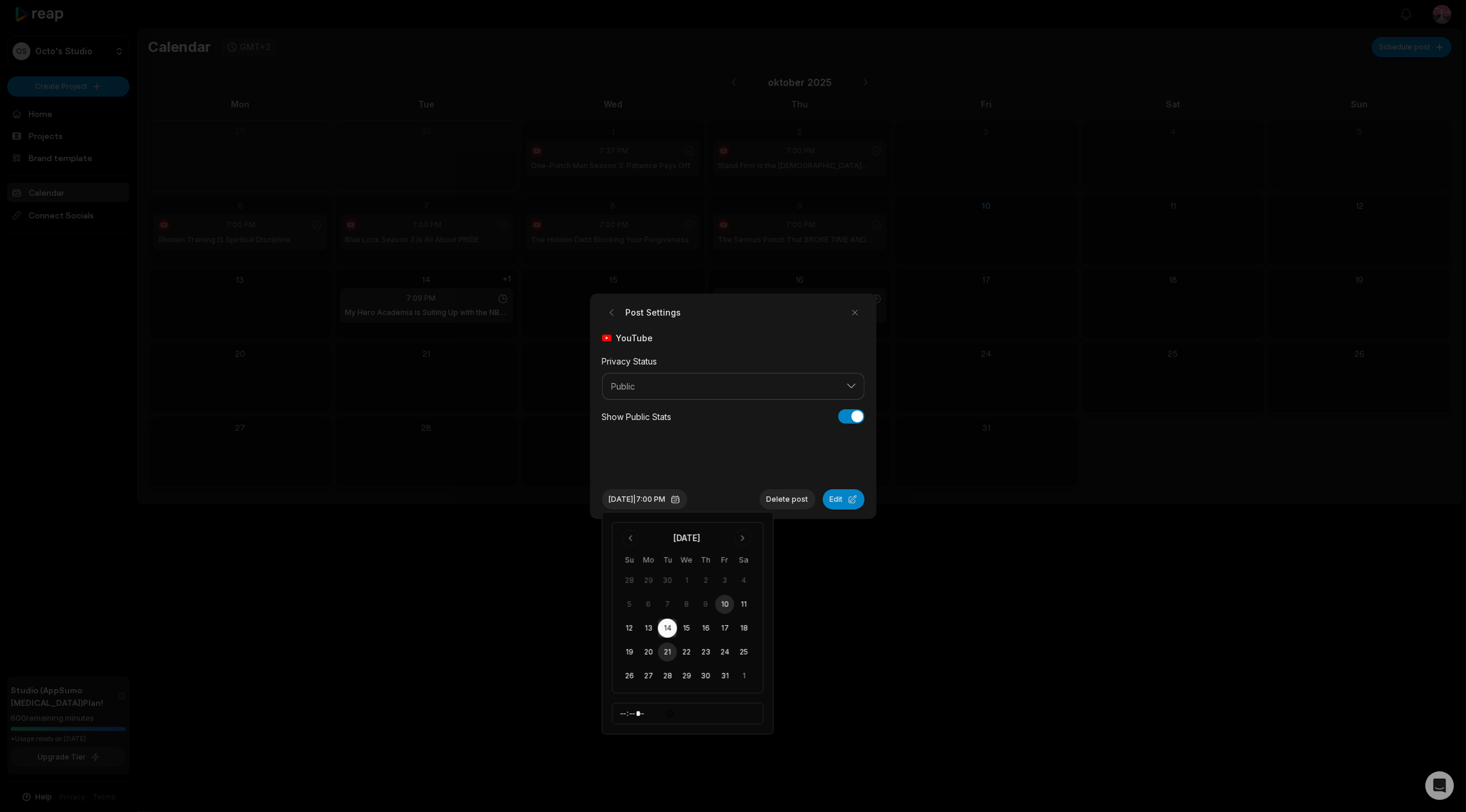
click at [666, 653] on button "21" at bounding box center [668, 652] width 19 height 19
click at [669, 647] on button "21" at bounding box center [668, 652] width 19 height 19
click at [663, 656] on button "21" at bounding box center [668, 652] width 19 height 19
click at [707, 455] on div "YouTube Privacy Status Public Show Public Stats Show Public Stats" at bounding box center [733, 401] width 263 height 139
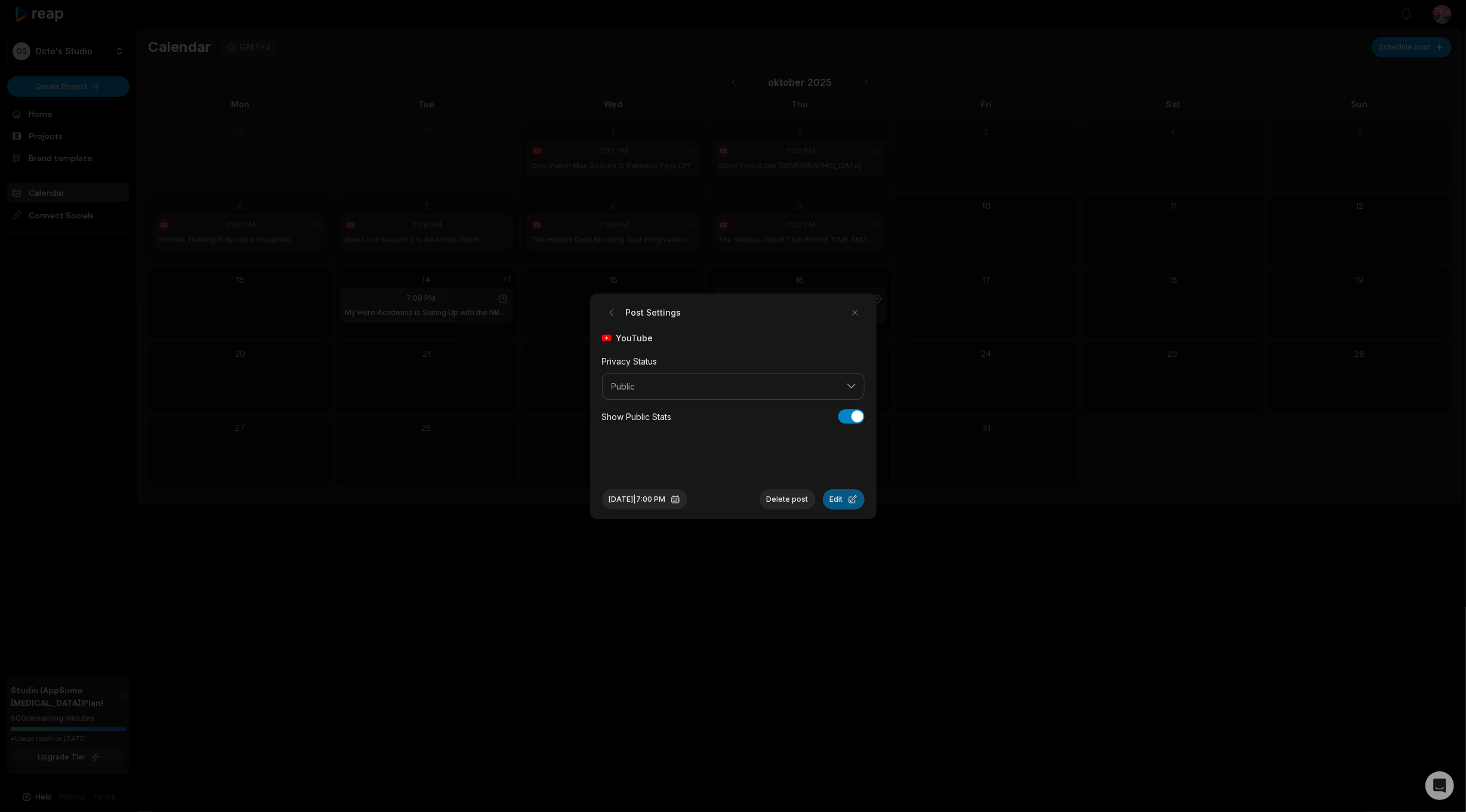
click at [839, 502] on button "Edit" at bounding box center [843, 499] width 42 height 21
